Goal: Find specific page/section: Find specific page/section

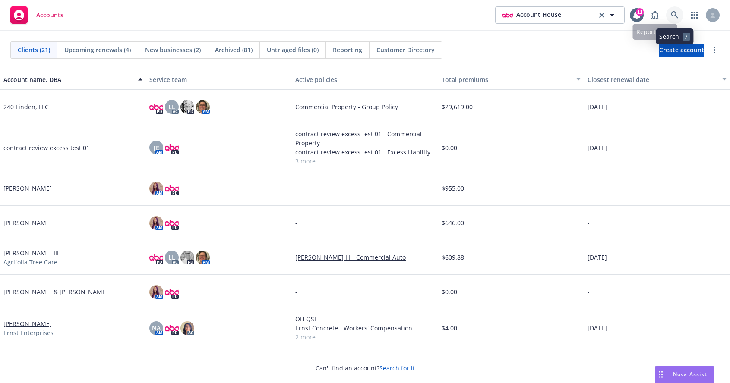
click at [676, 16] on icon at bounding box center [674, 14] width 7 height 7
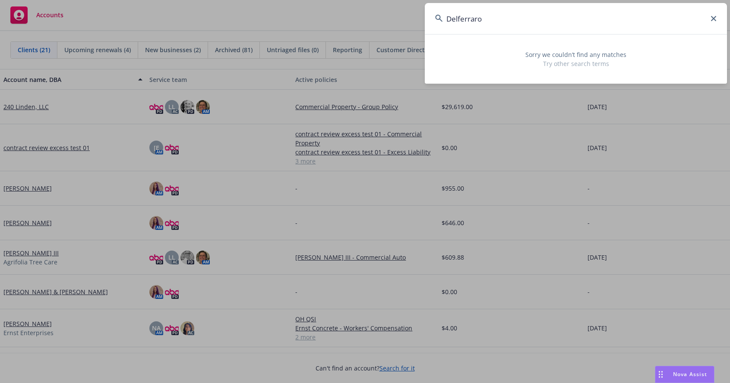
click at [538, 16] on input "Delferraro" at bounding box center [576, 18] width 302 height 31
type input "Delferraro"
